Goal: Find contact information: Find contact information

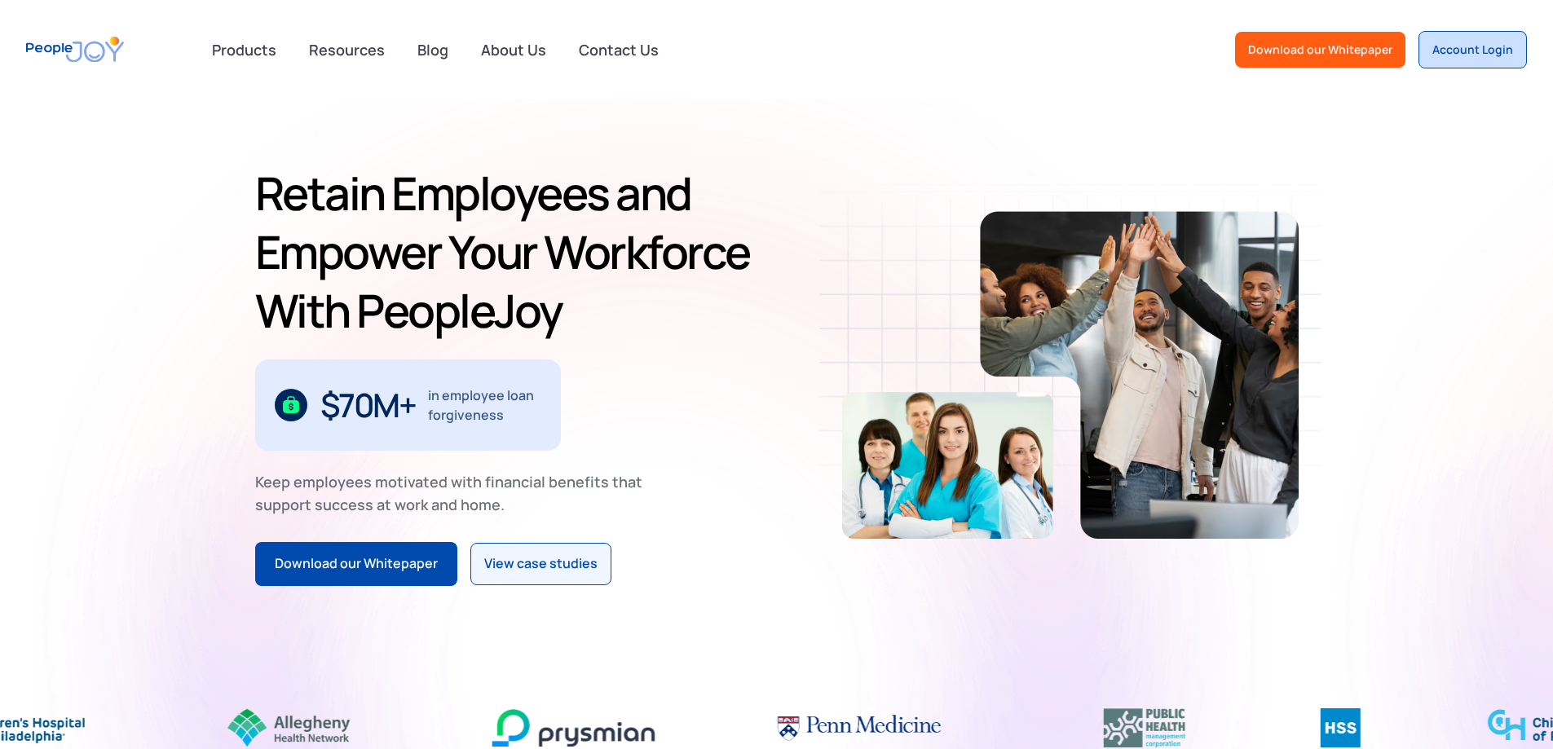
click at [1469, 39] on link "Account Login" at bounding box center [1472, 49] width 108 height 37
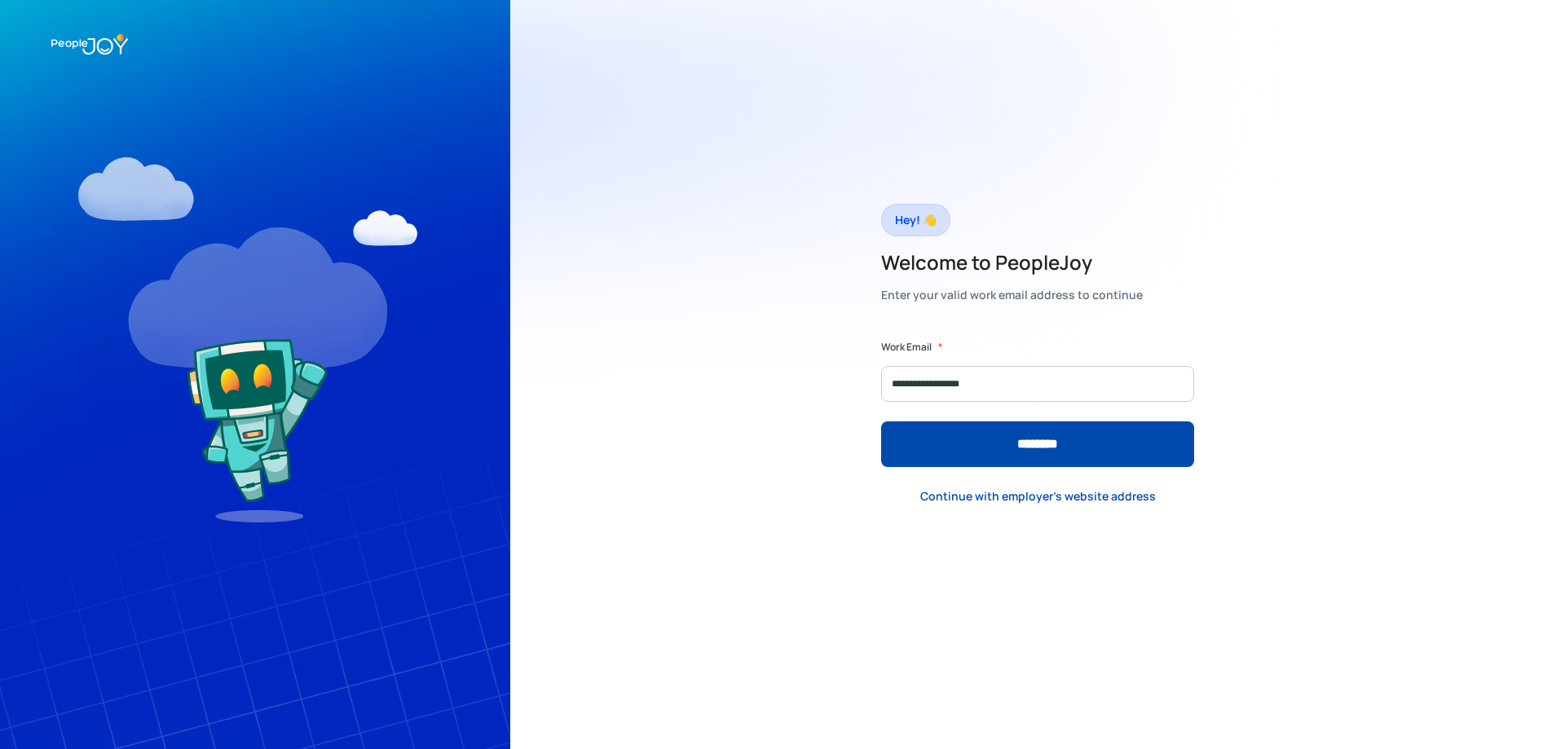
type input "**********"
click at [881, 421] on input "********" at bounding box center [1037, 444] width 313 height 46
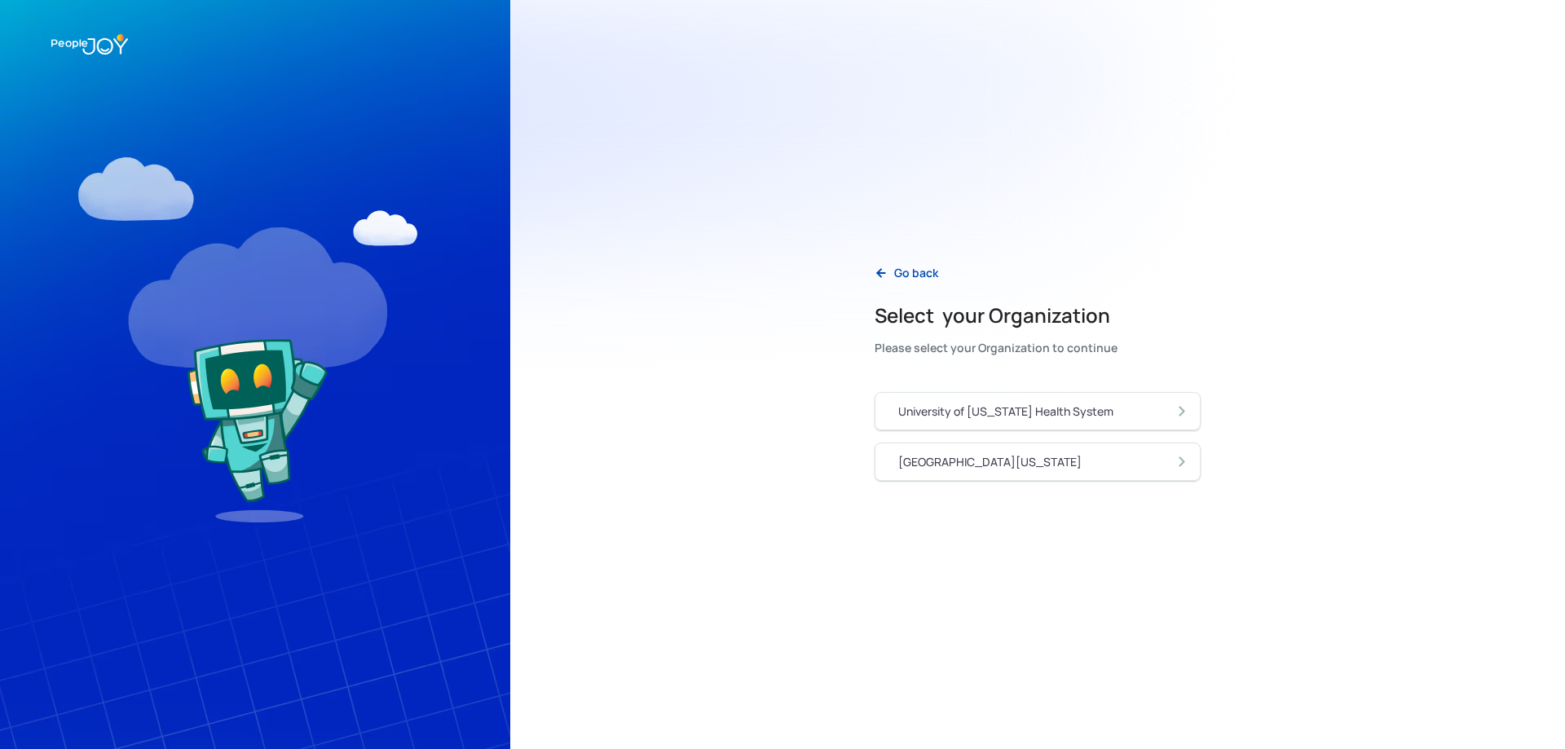
click at [90, 100] on img at bounding box center [255, 374] width 510 height 749
click at [1033, 472] on link "University of Pennsylvania" at bounding box center [1038, 462] width 326 height 38
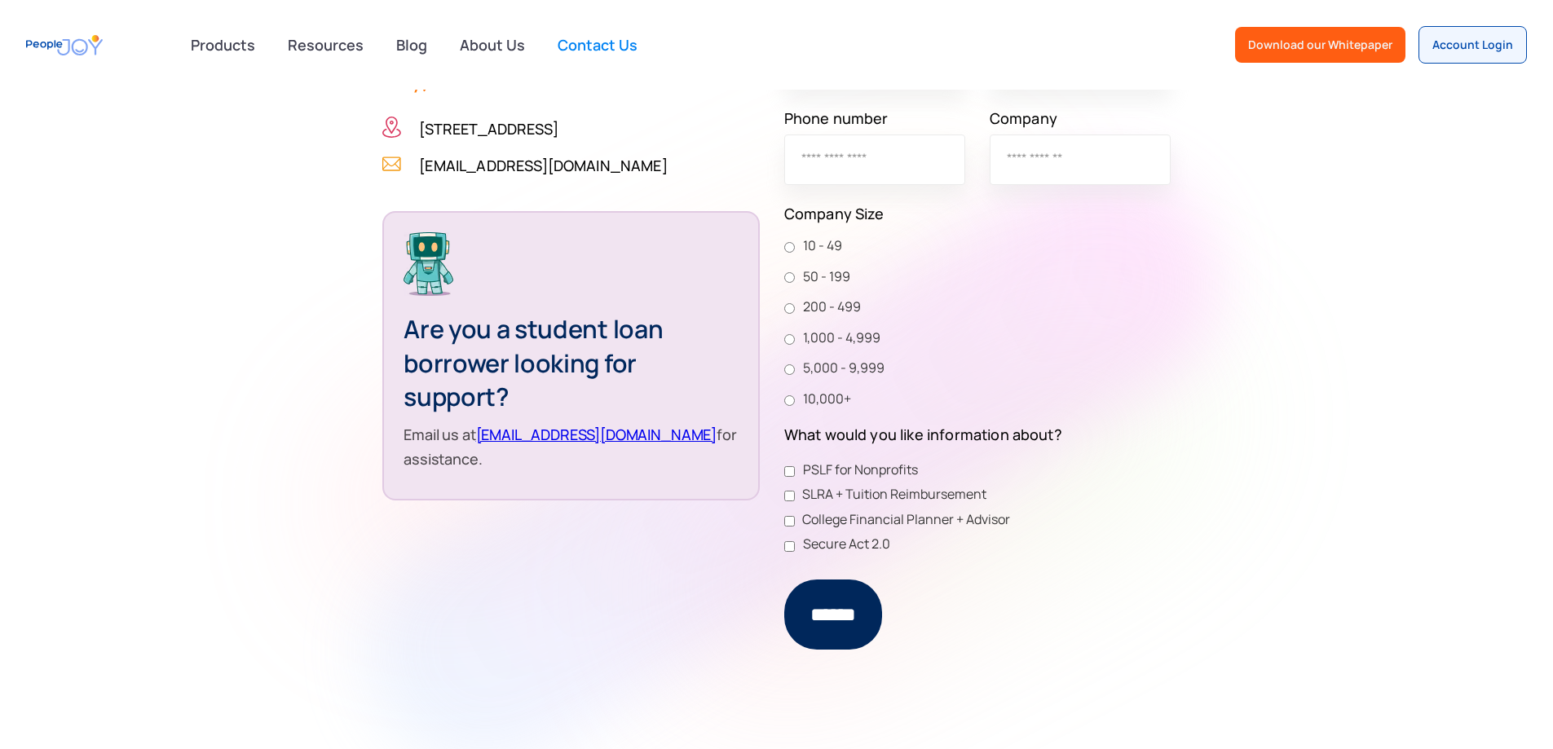
scroll to position [652, 0]
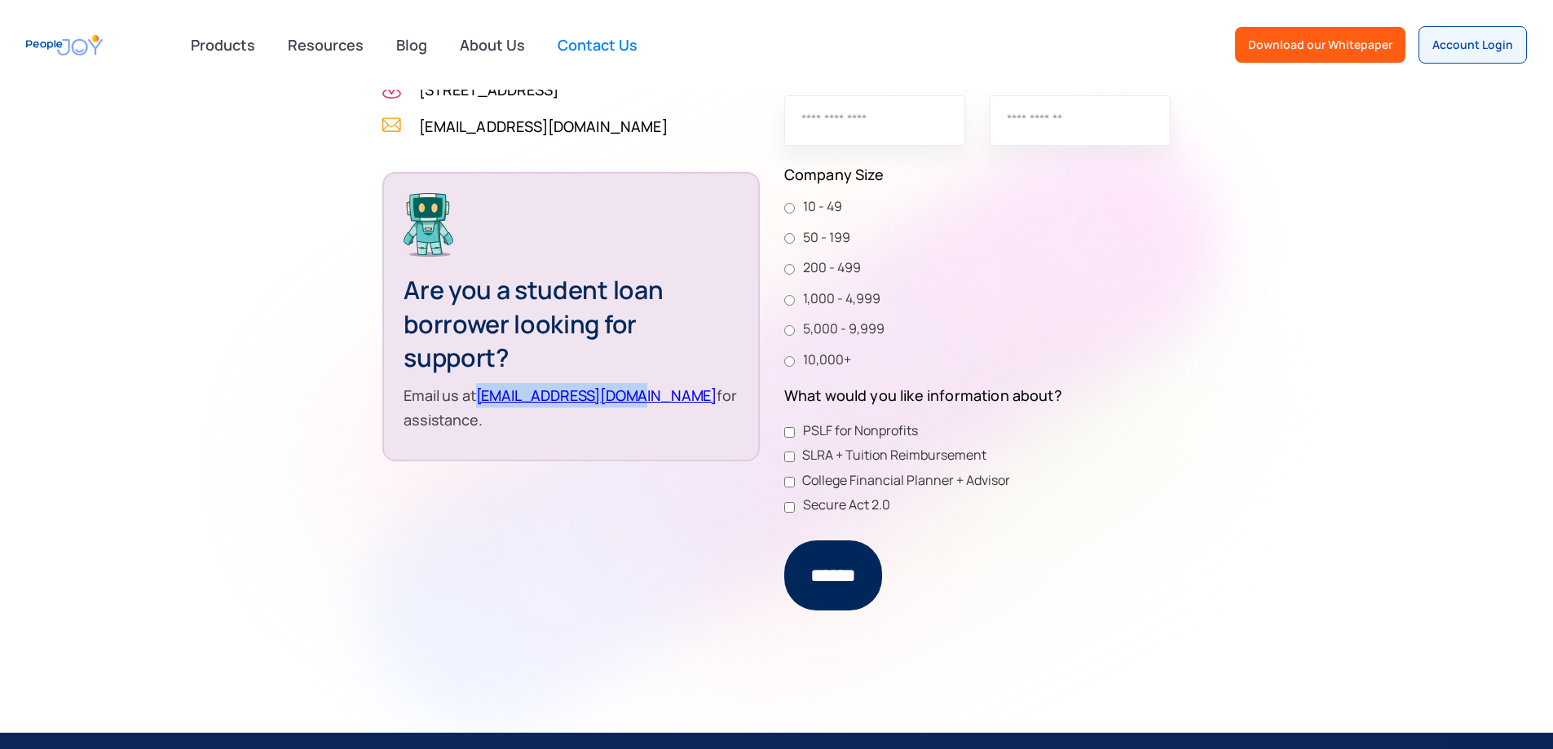
drag, startPoint x: 283, startPoint y: 419, endPoint x: 438, endPoint y: 439, distance: 156.1
click at [438, 439] on div "Are you a student loan borrower looking for support? Email us at support@people…" at bounding box center [570, 316] width 377 height 289
copy p "support@peoplejoy.co"
click at [382, 514] on div "Schedule a demo (Employers Only) 3675 Market St, Suite 200, Philadelphia, PA 19…" at bounding box center [775, 296] width 787 height 651
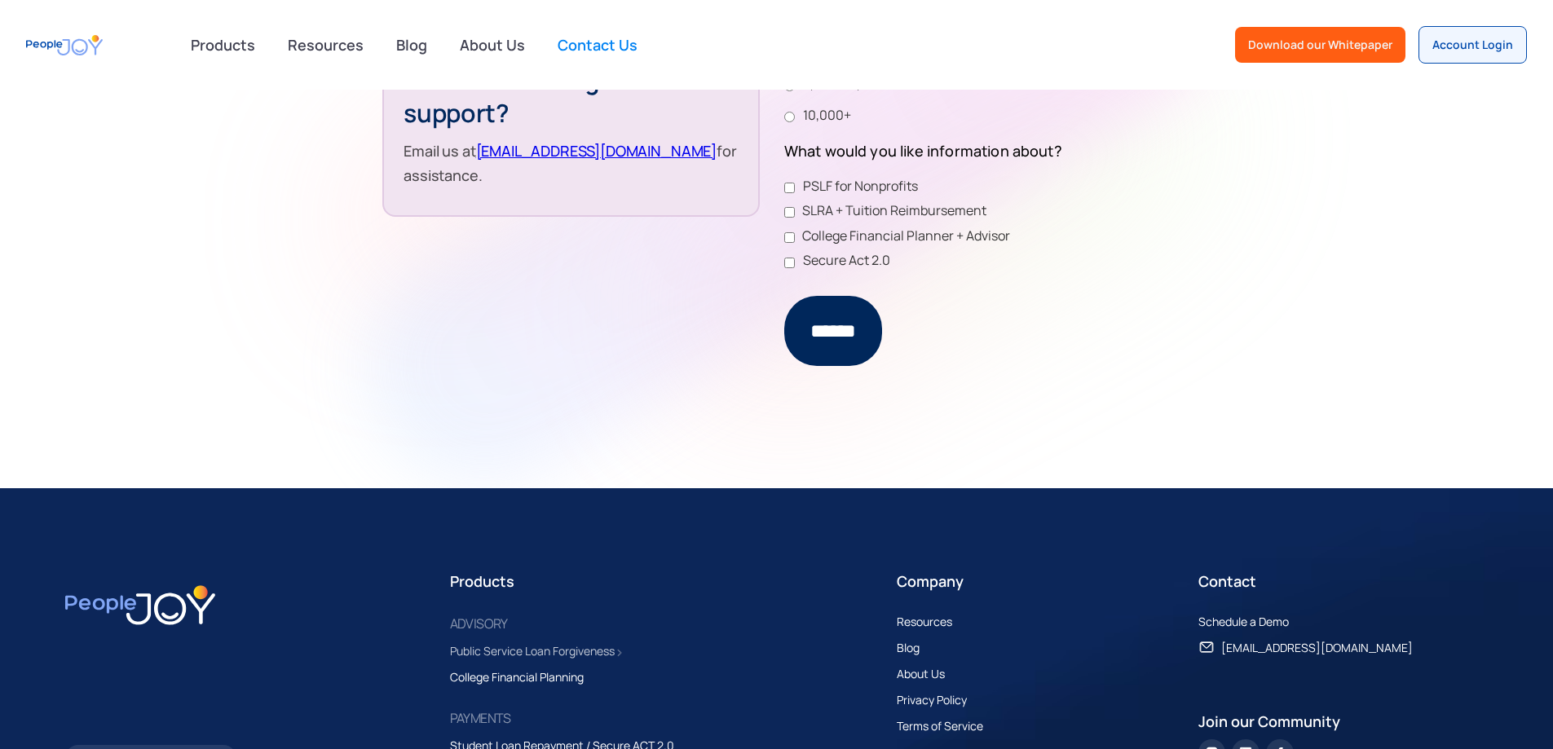
scroll to position [326, 0]
